Goal: Navigation & Orientation: Find specific page/section

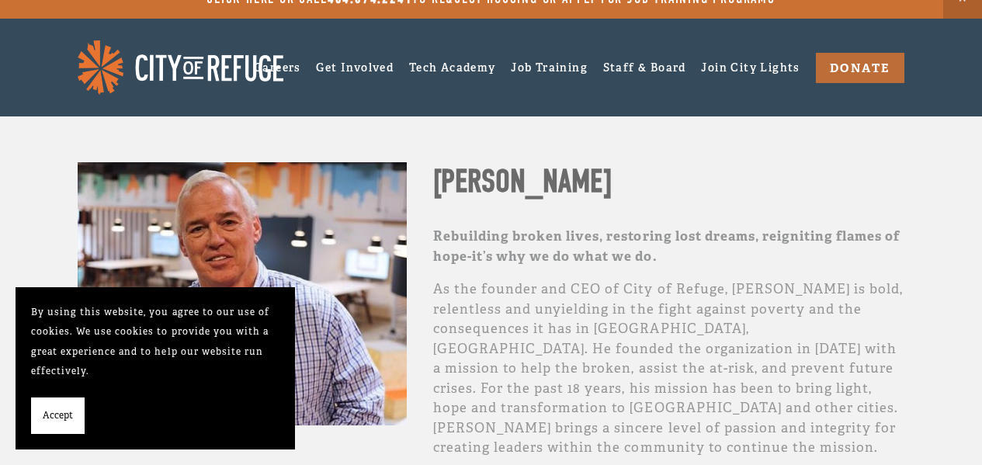
scroll to position [155, 0]
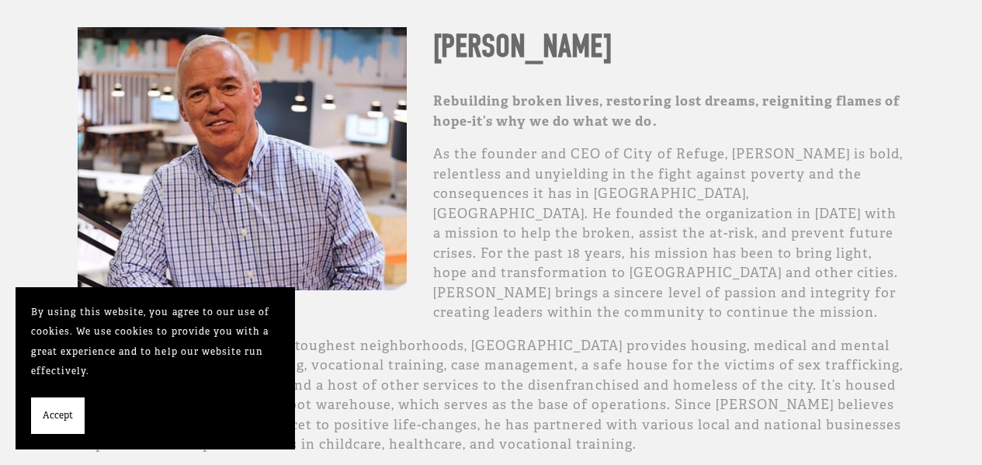
click at [43, 413] on span "Accept" at bounding box center [58, 416] width 30 height 20
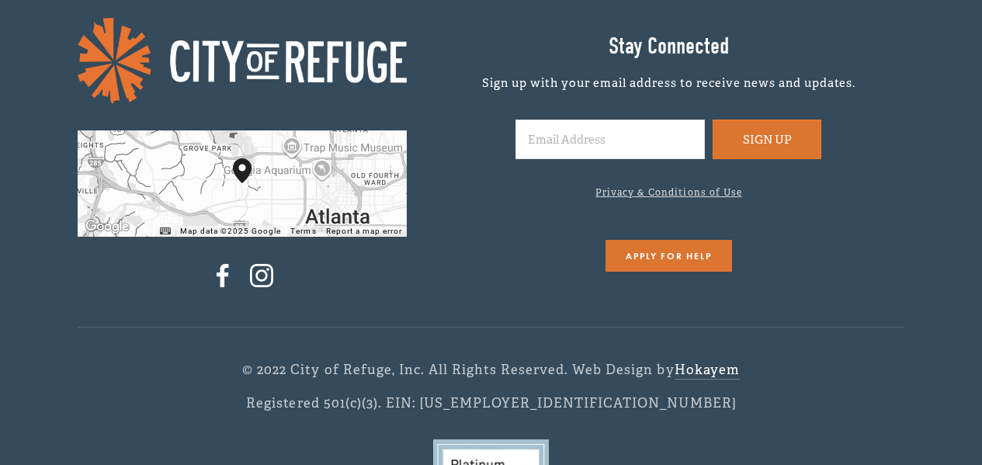
scroll to position [1424, 0]
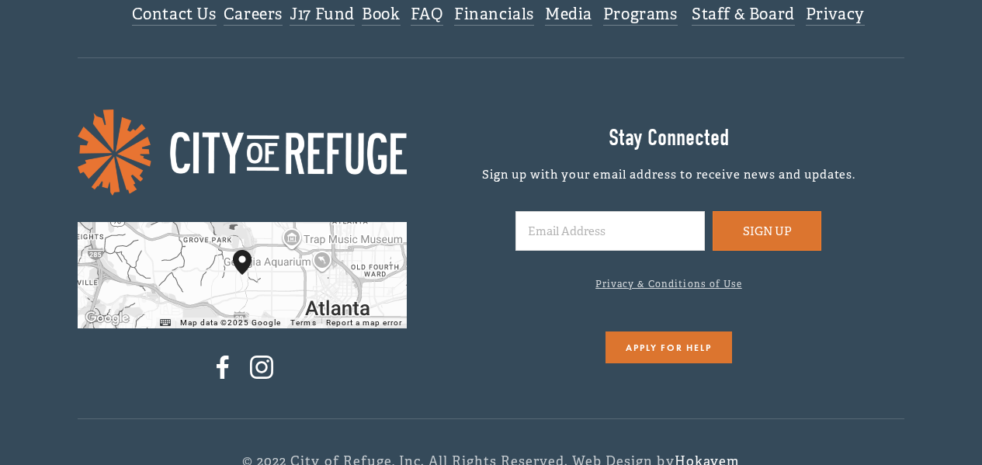
scroll to position [1242, 0]
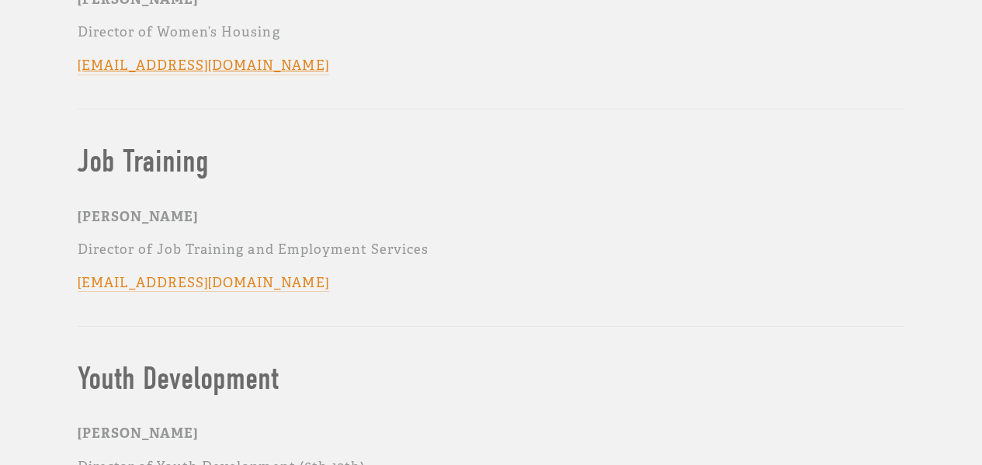
scroll to position [1785, 0]
